Goal: Navigation & Orientation: Find specific page/section

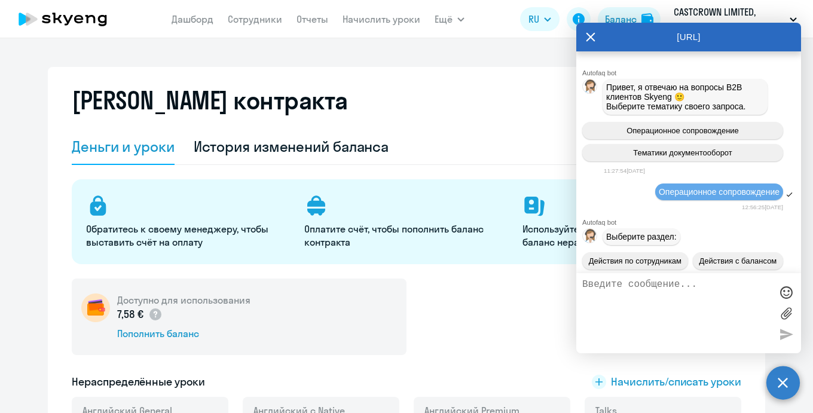
select select "english_adult_not_native_speaker"
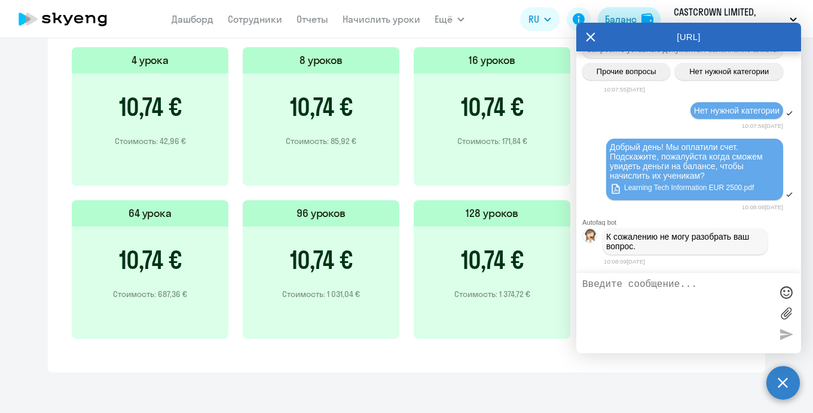
click at [635, 17] on div "Баланс" at bounding box center [621, 19] width 32 height 14
click at [591, 35] on icon at bounding box center [591, 37] width 10 height 29
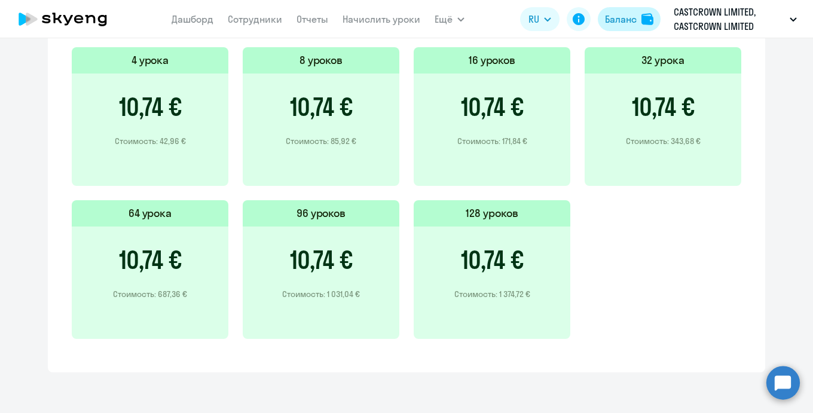
click at [618, 14] on div "Баланс" at bounding box center [621, 19] width 32 height 14
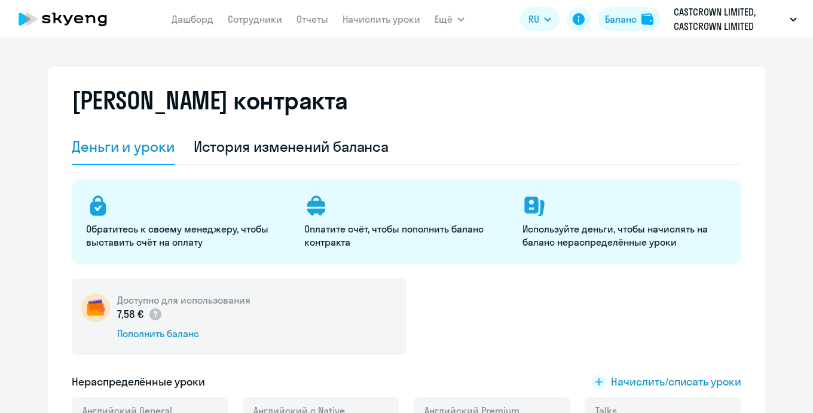
select select "english_adult_not_native_speaker"
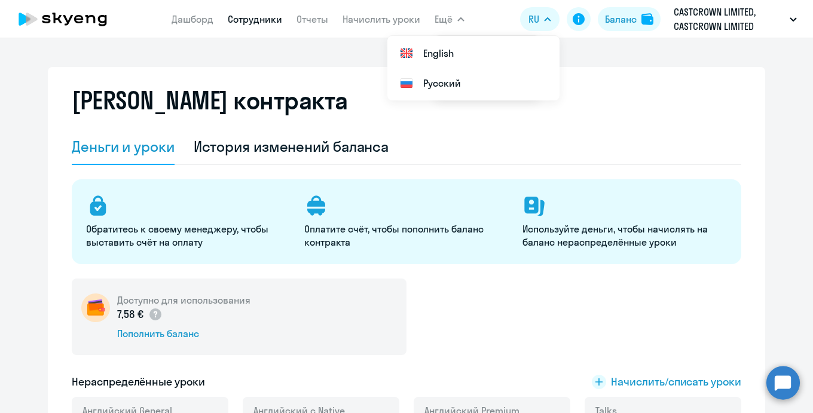
click at [257, 25] on link "Сотрудники" at bounding box center [255, 19] width 54 height 12
select select "30"
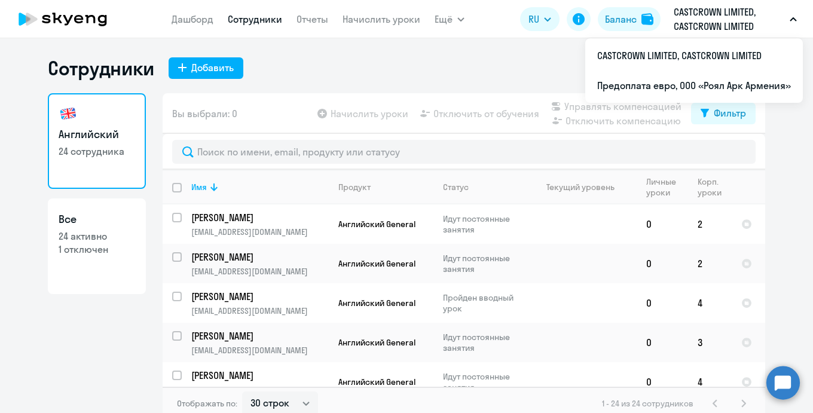
click at [700, 7] on p "CASTCROWN LIMITED, CASTCROWN LIMITED" at bounding box center [729, 19] width 111 height 29
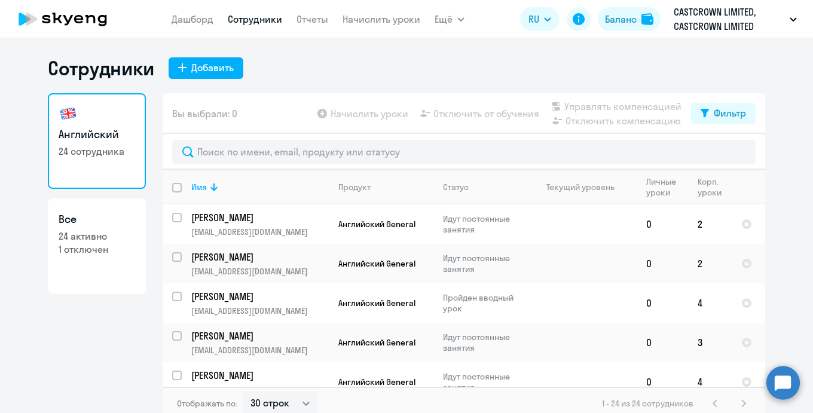
click at [699, 19] on p "CASTCROWN LIMITED, CASTCROWN LIMITED" at bounding box center [729, 19] width 111 height 29
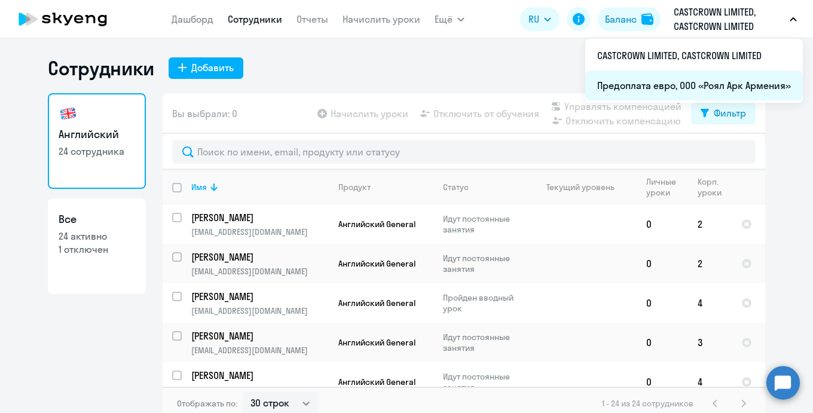
click at [638, 90] on li "Предоплата евро, ООО «Роял Арк Армения»" at bounding box center [694, 86] width 218 height 30
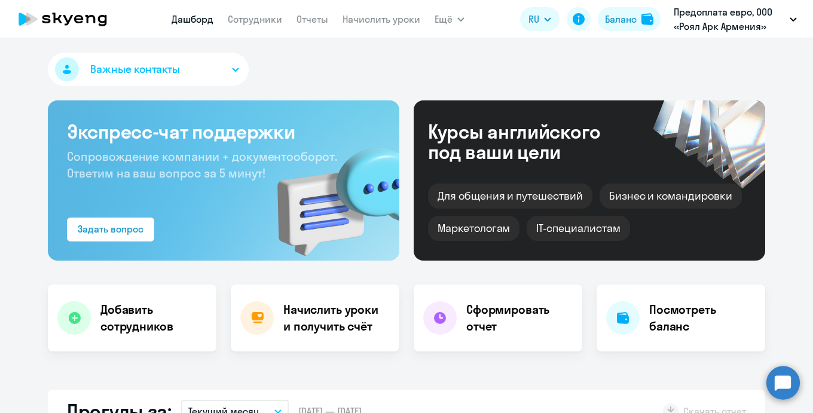
select select "30"
click at [252, 25] on app-menu-item-link "Сотрудники" at bounding box center [255, 19] width 54 height 15
click at [252, 20] on link "Сотрудники" at bounding box center [255, 19] width 54 height 12
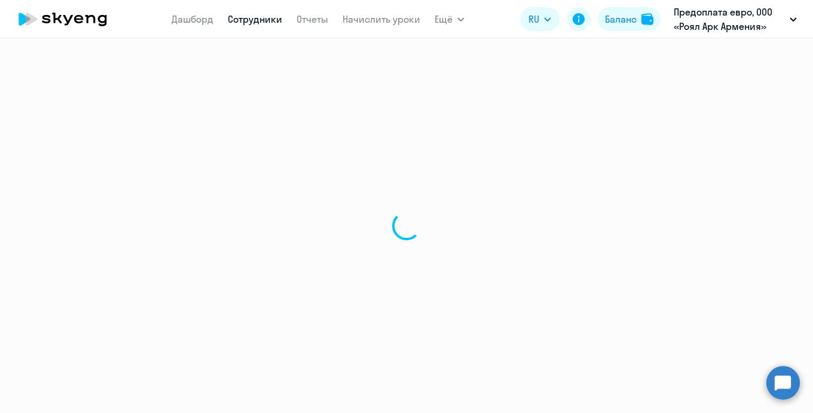
select select "30"
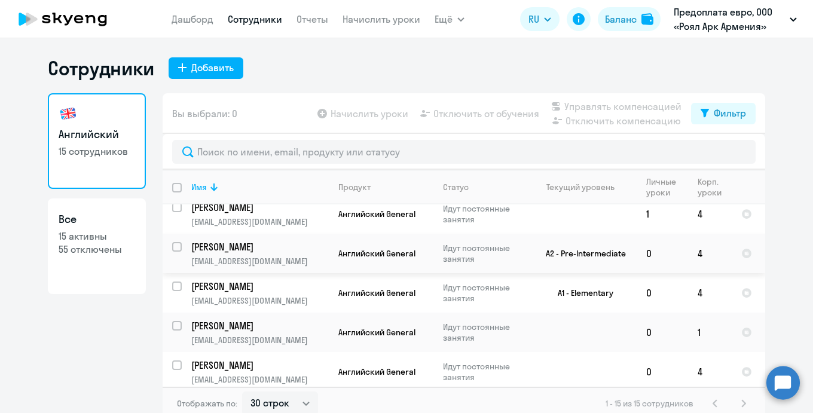
scroll to position [7, 0]
